Goal: Check status: Check status

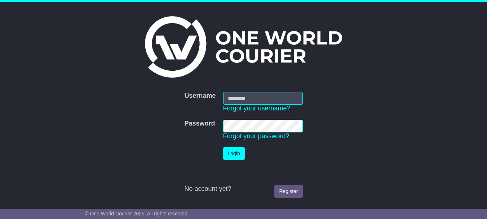
type input "**********"
click at [228, 153] on button "Login" at bounding box center [234, 153] width 22 height 13
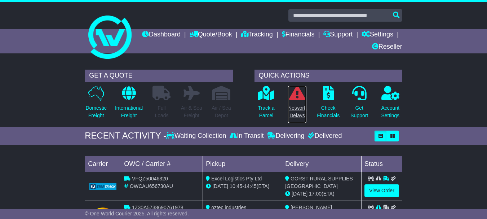
click at [301, 105] on p "Network Delays" at bounding box center [297, 111] width 18 height 15
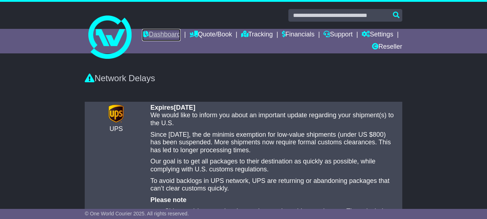
click at [181, 36] on link "Dashboard" at bounding box center [161, 35] width 39 height 12
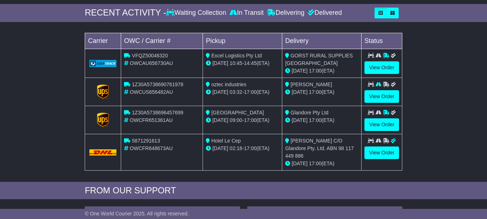
scroll to position [123, 0]
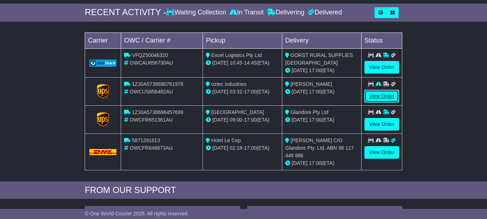
click at [384, 97] on link "View Order" at bounding box center [381, 96] width 35 height 13
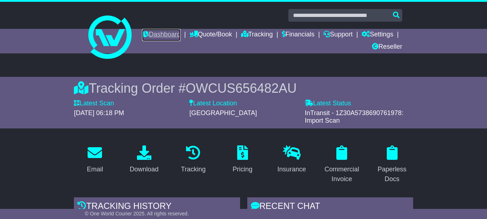
click at [181, 30] on link "Dashboard" at bounding box center [161, 35] width 39 height 12
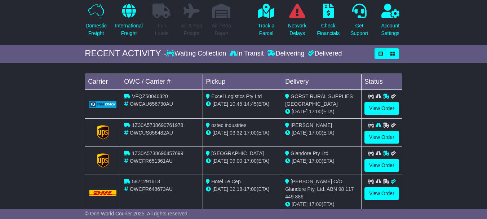
scroll to position [82, 0]
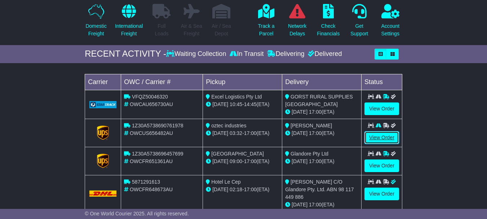
click at [382, 138] on link "View Order" at bounding box center [381, 137] width 35 height 13
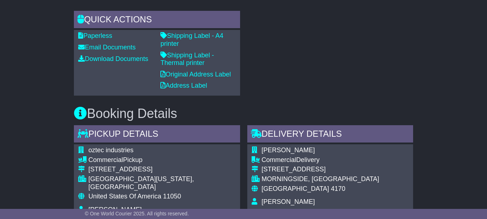
scroll to position [124, 0]
